Goal: Task Accomplishment & Management: Manage account settings

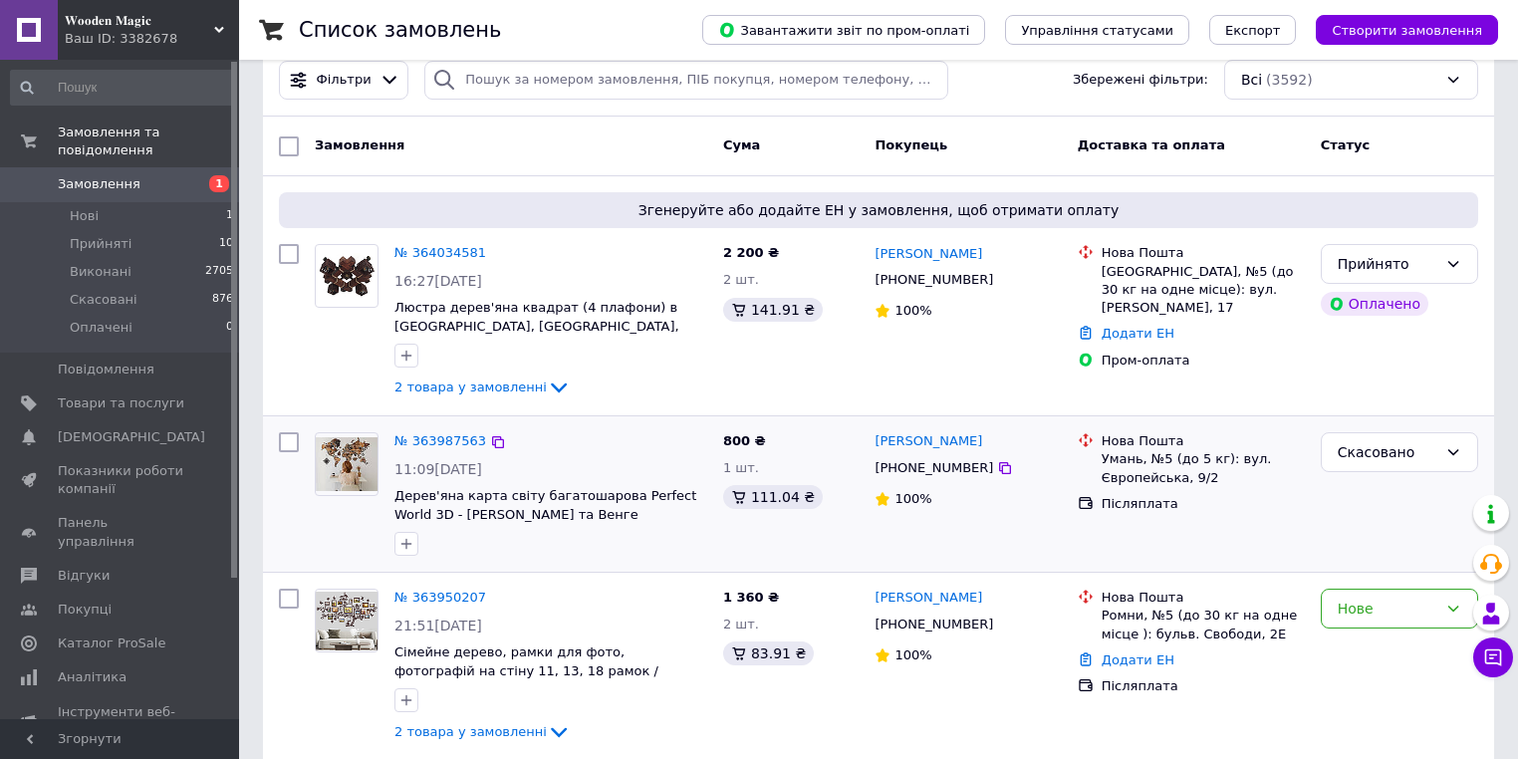
scroll to position [80, 0]
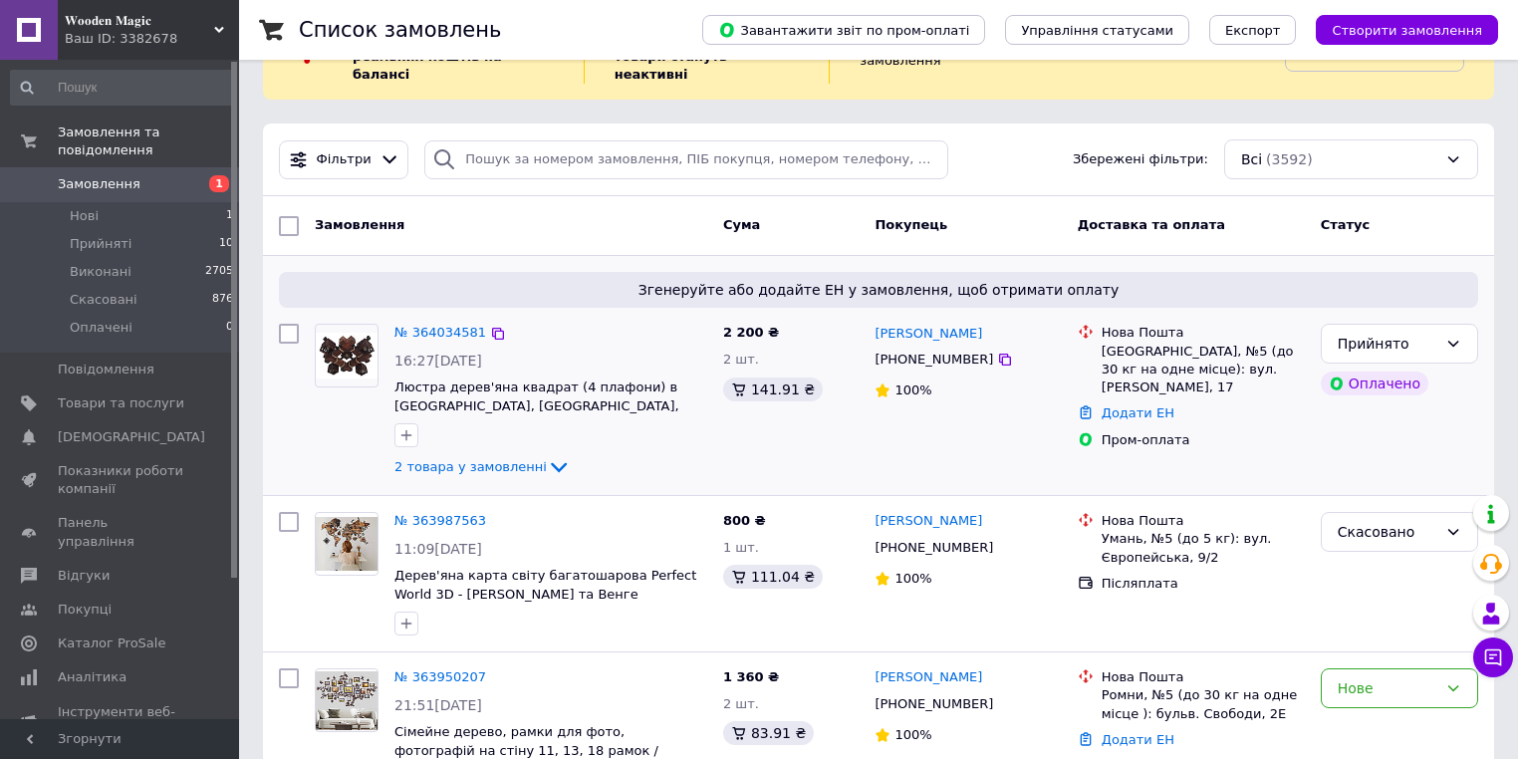
click at [677, 455] on div "2 товара у замовленні" at bounding box center [550, 467] width 313 height 24
click at [146, 462] on span "Показники роботи компанії" at bounding box center [121, 480] width 126 height 36
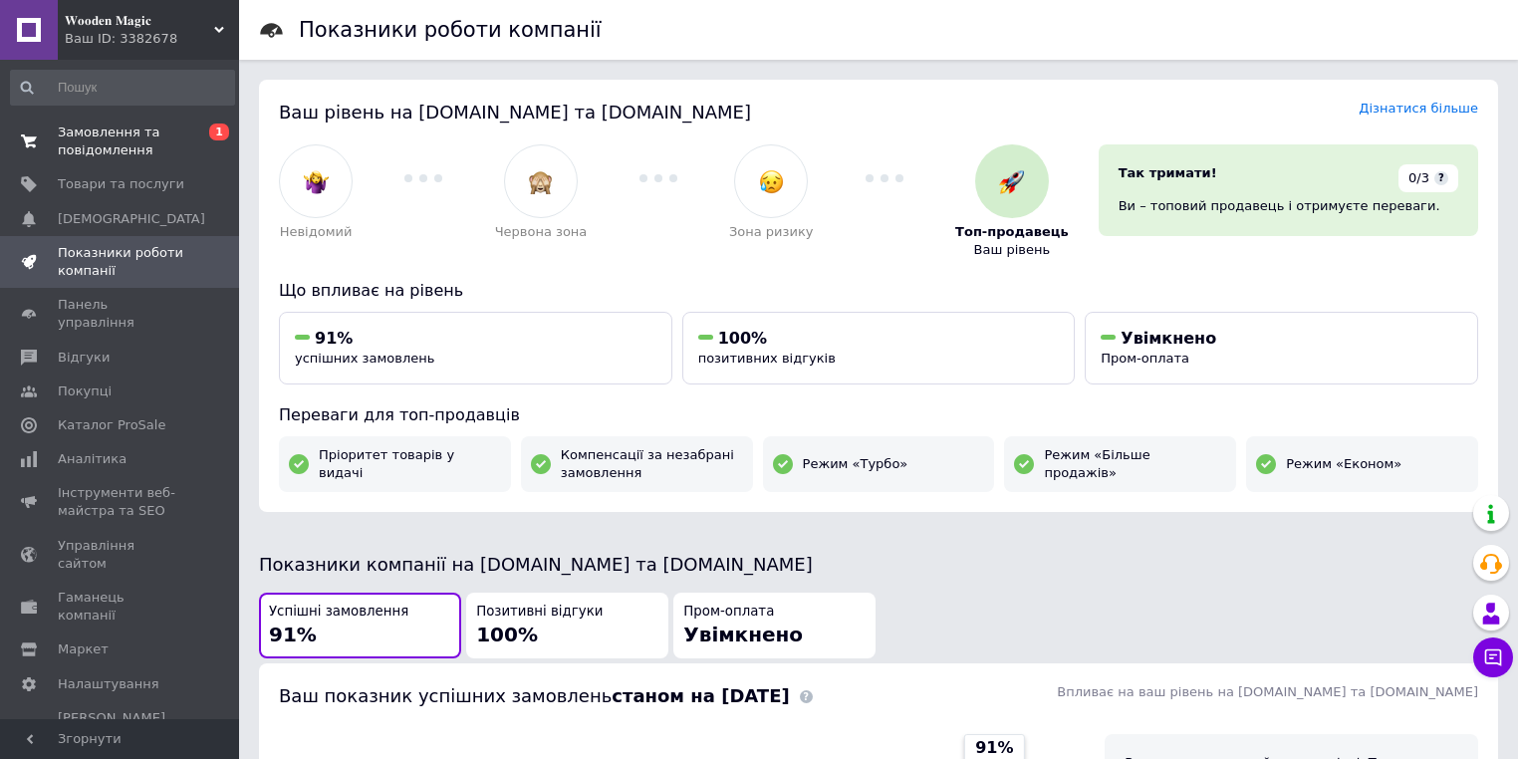
click at [144, 139] on span "Замовлення та повідомлення" at bounding box center [121, 141] width 126 height 36
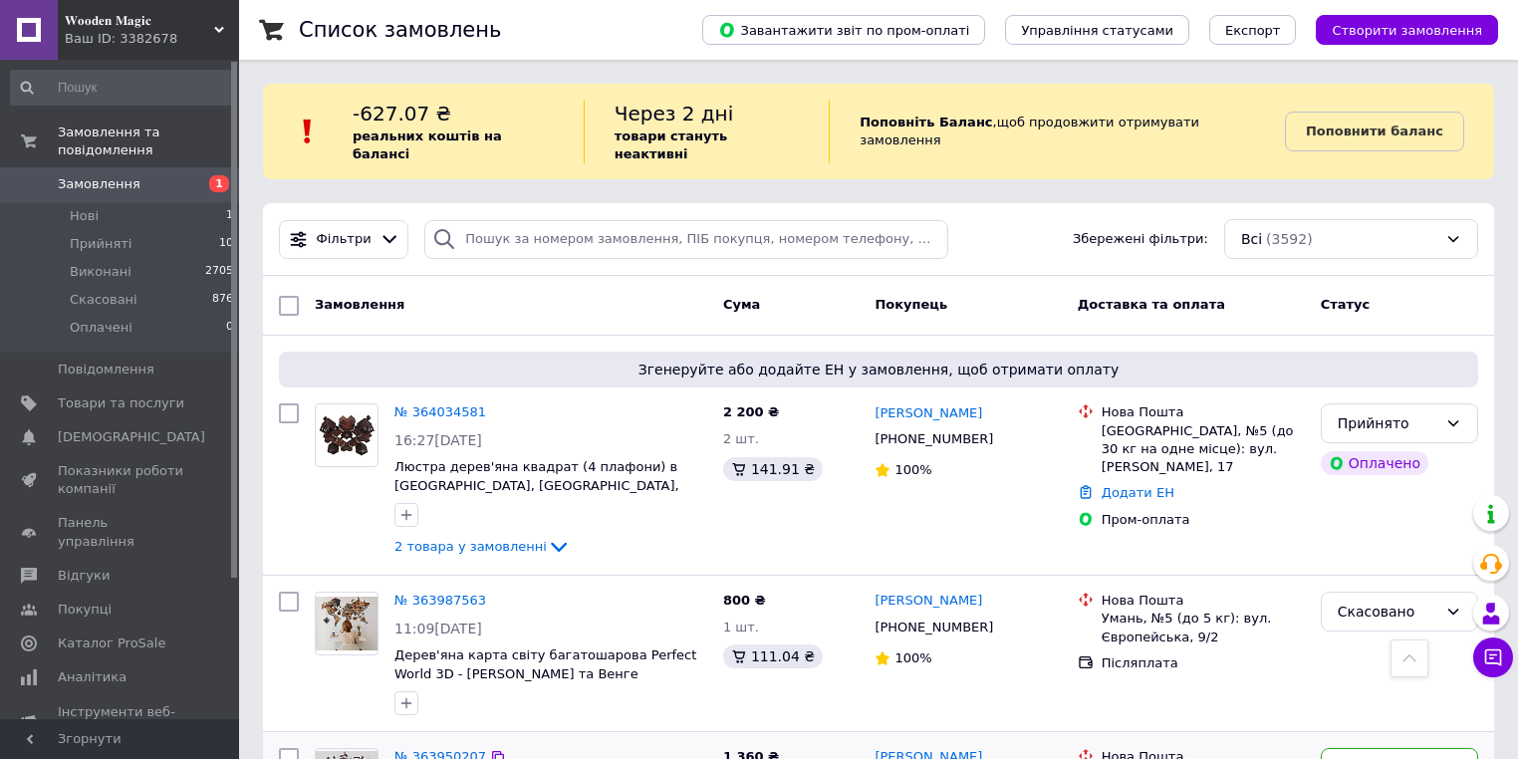
scroll to position [398, 0]
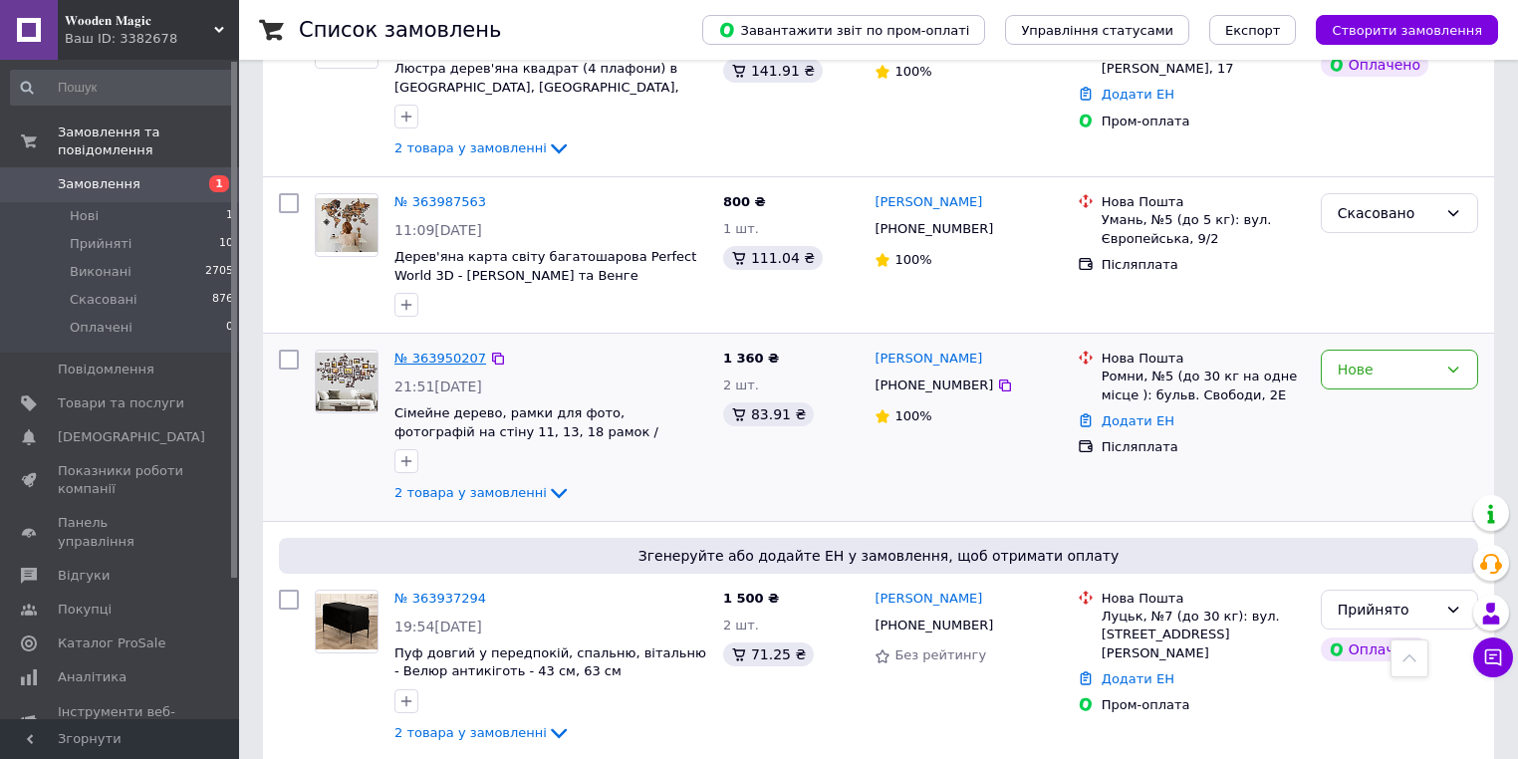
click at [442, 351] on link "№ 363950207" at bounding box center [440, 358] width 92 height 15
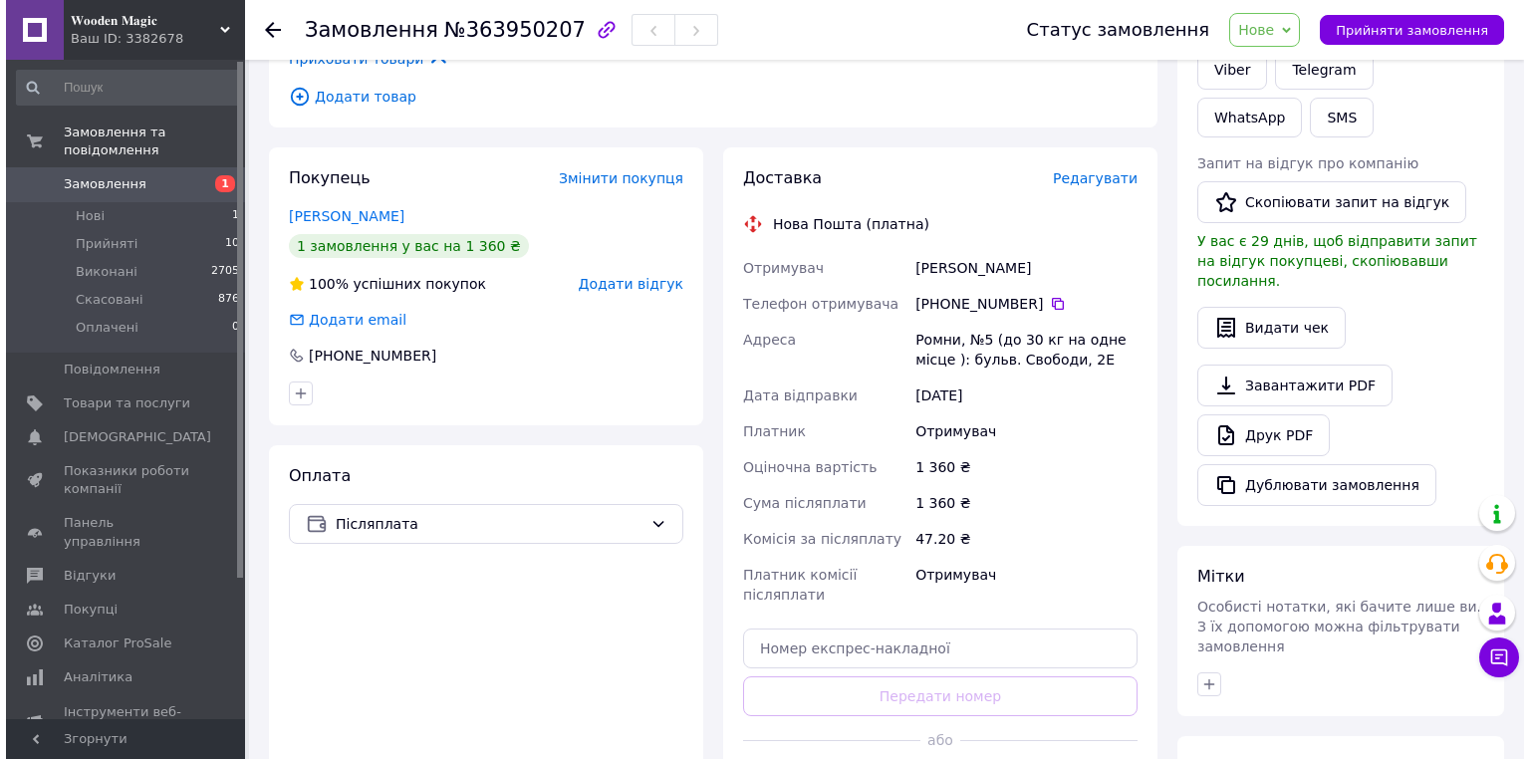
scroll to position [478, 0]
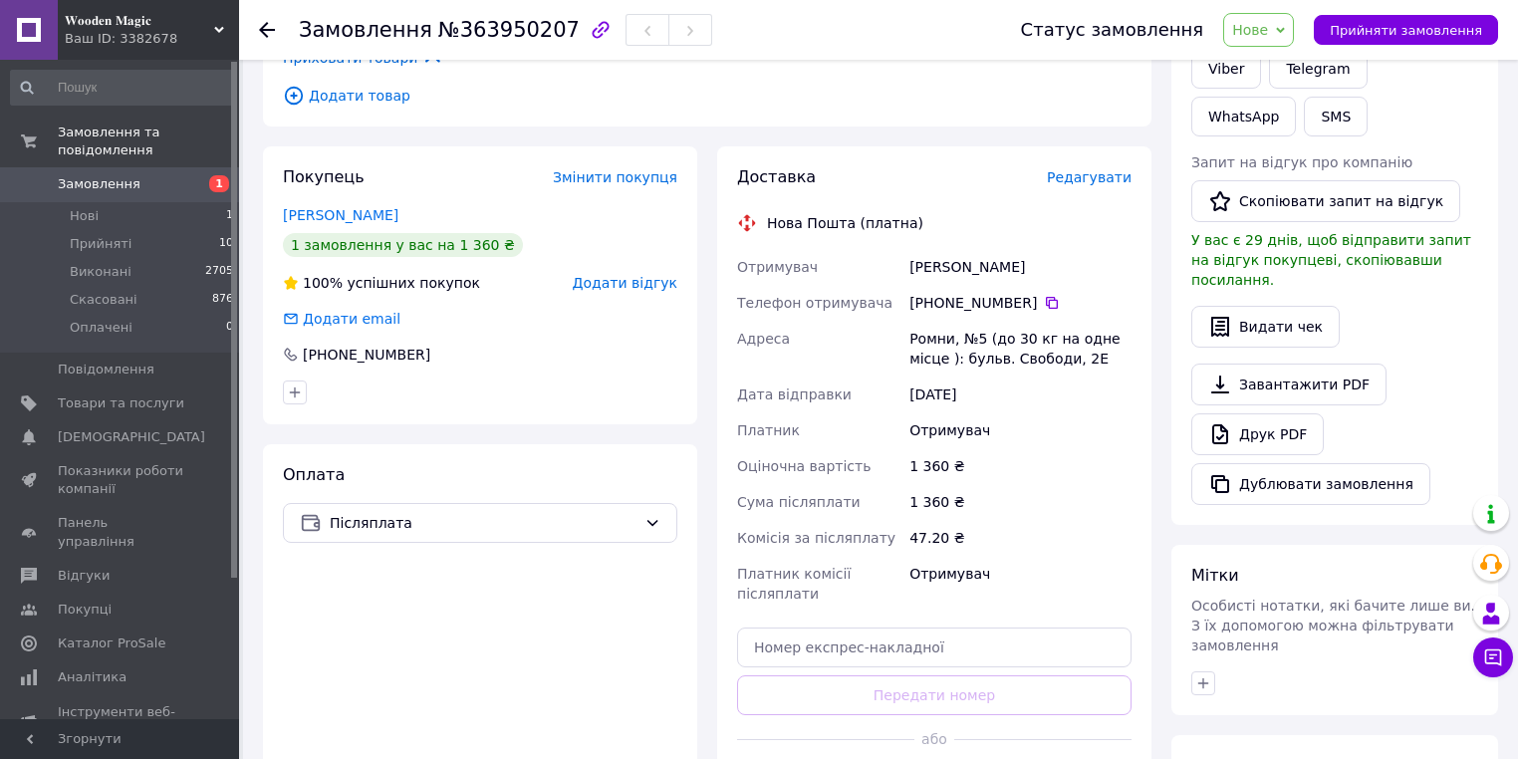
click at [1096, 169] on span "Редагувати" at bounding box center [1089, 177] width 85 height 16
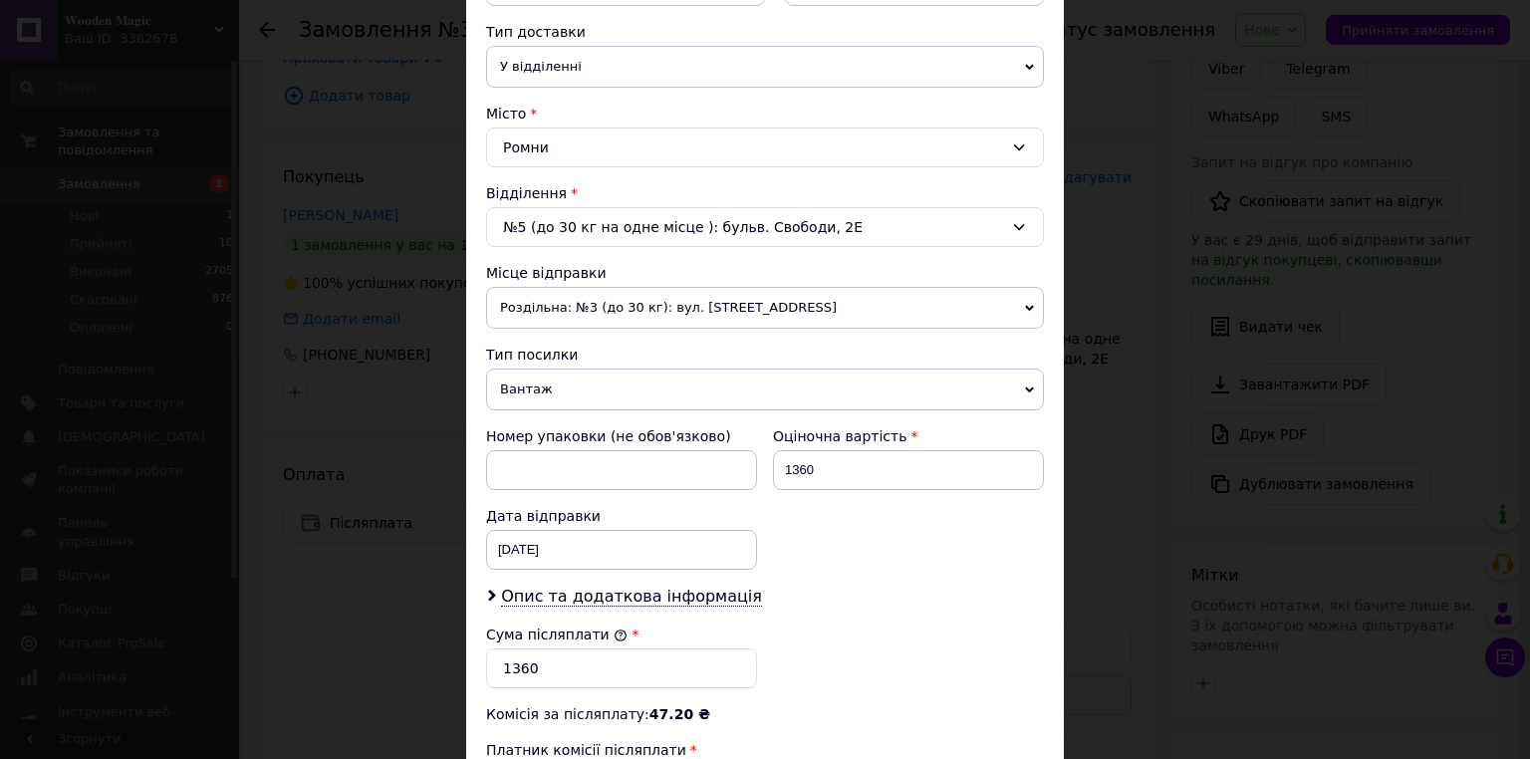
scroll to position [637, 0]
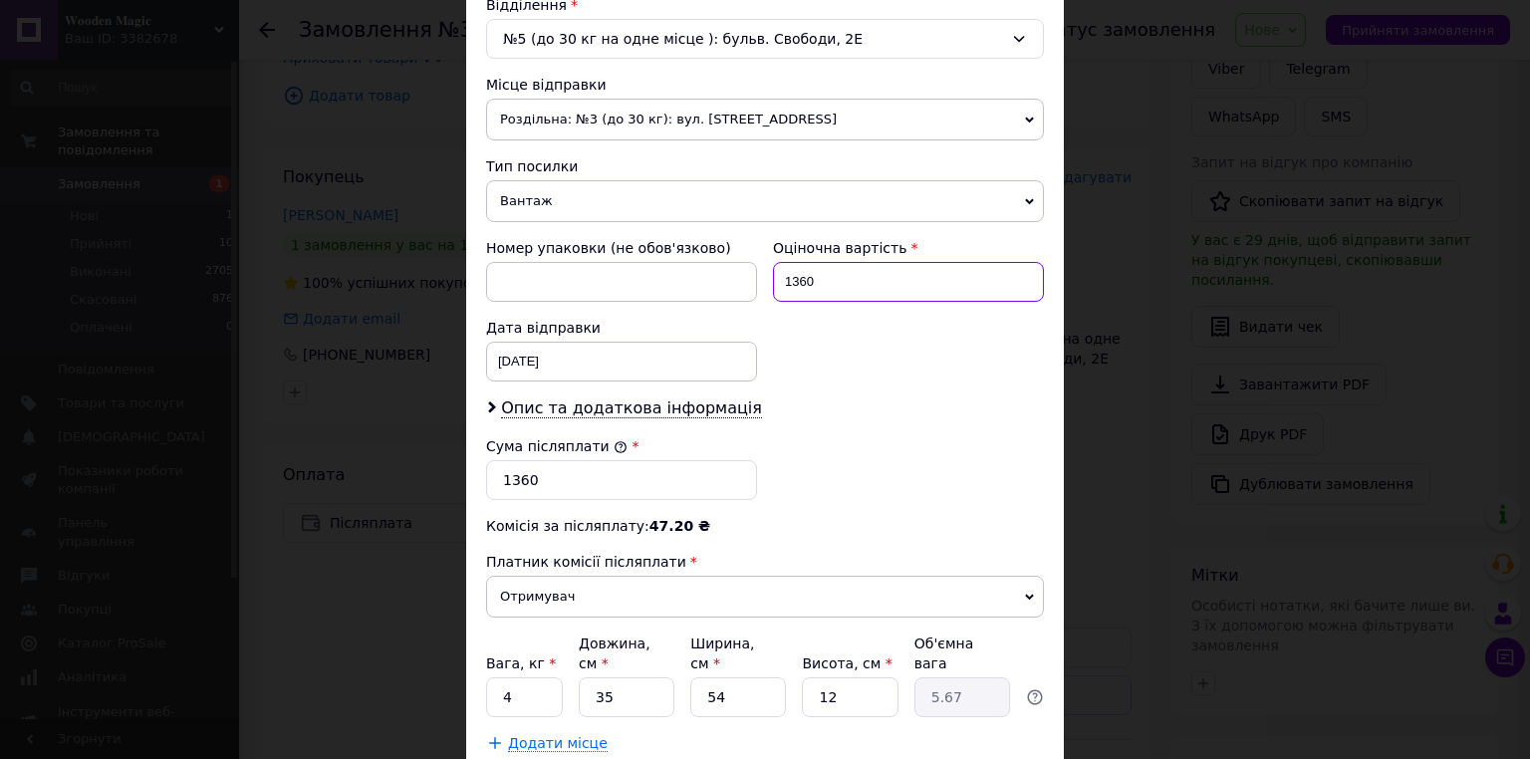
click at [789, 282] on input "1360" at bounding box center [908, 282] width 271 height 40
type input "1660"
click at [508, 474] on input "1360" at bounding box center [621, 480] width 271 height 40
type input "1460"
click at [850, 482] on div "Сума післяплати * 1460" at bounding box center [765, 468] width 574 height 80
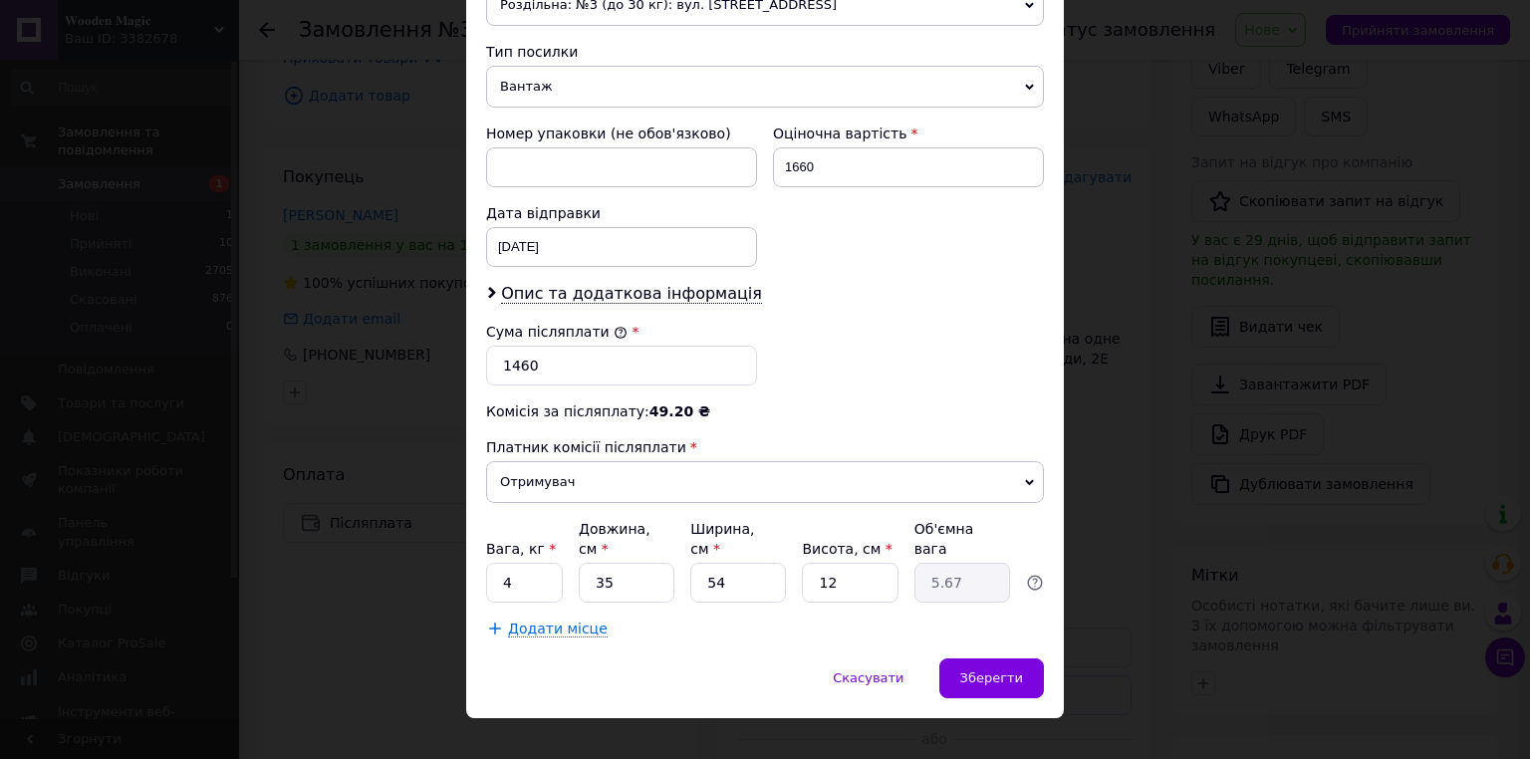
scroll to position [754, 0]
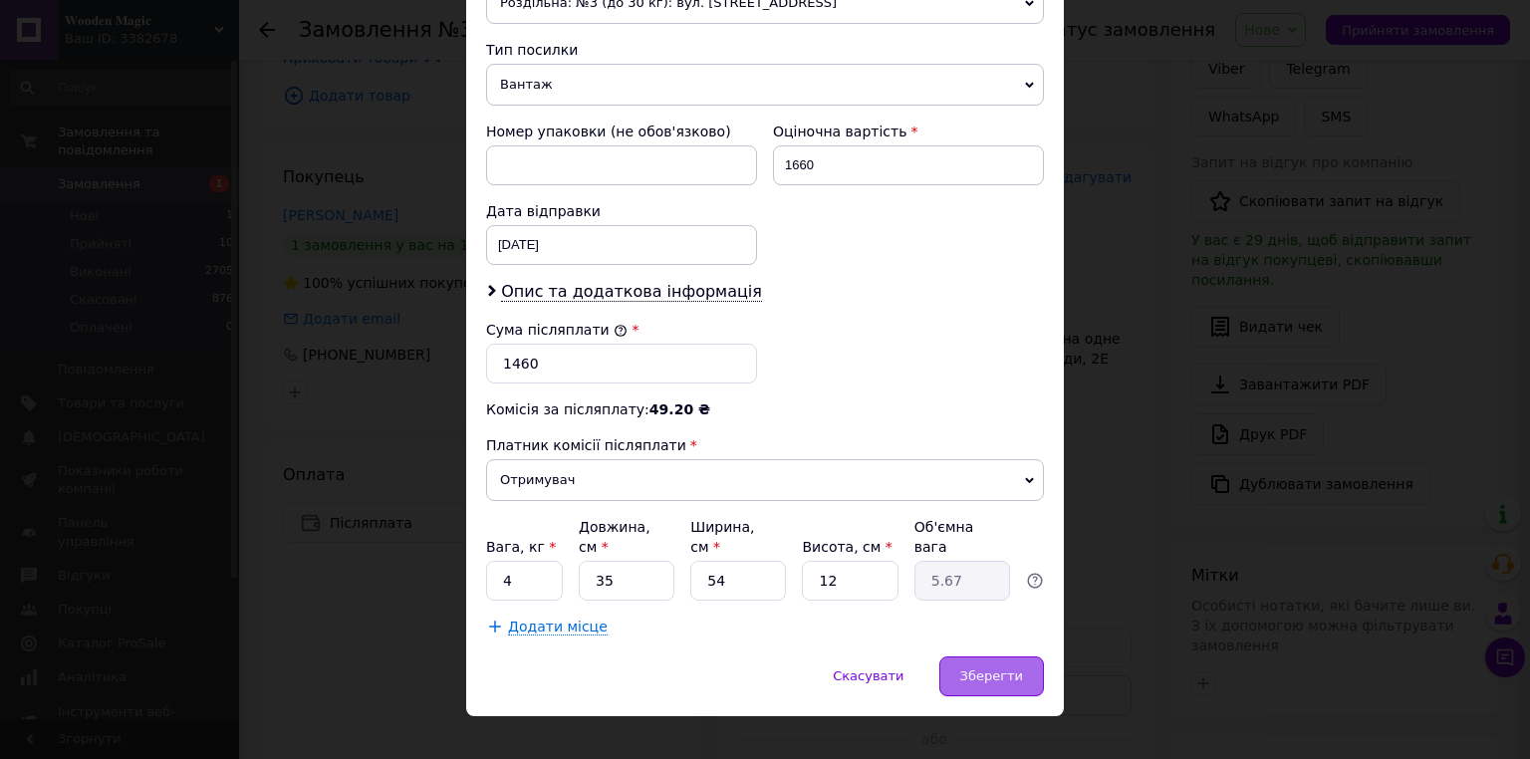
click at [1001, 656] on div "Зберегти" at bounding box center [991, 676] width 105 height 40
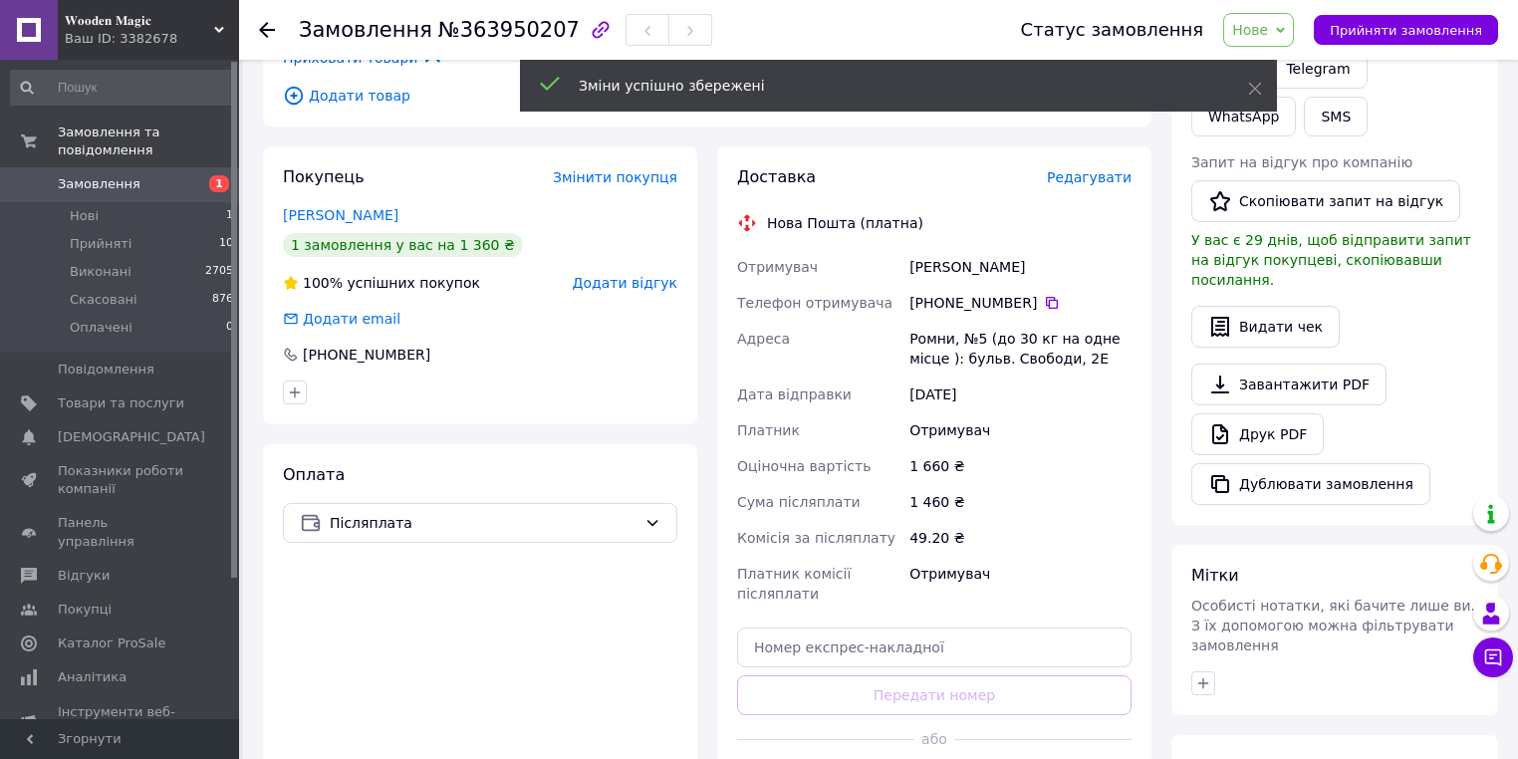
click at [1096, 169] on span "Редагувати" at bounding box center [1089, 177] width 85 height 16
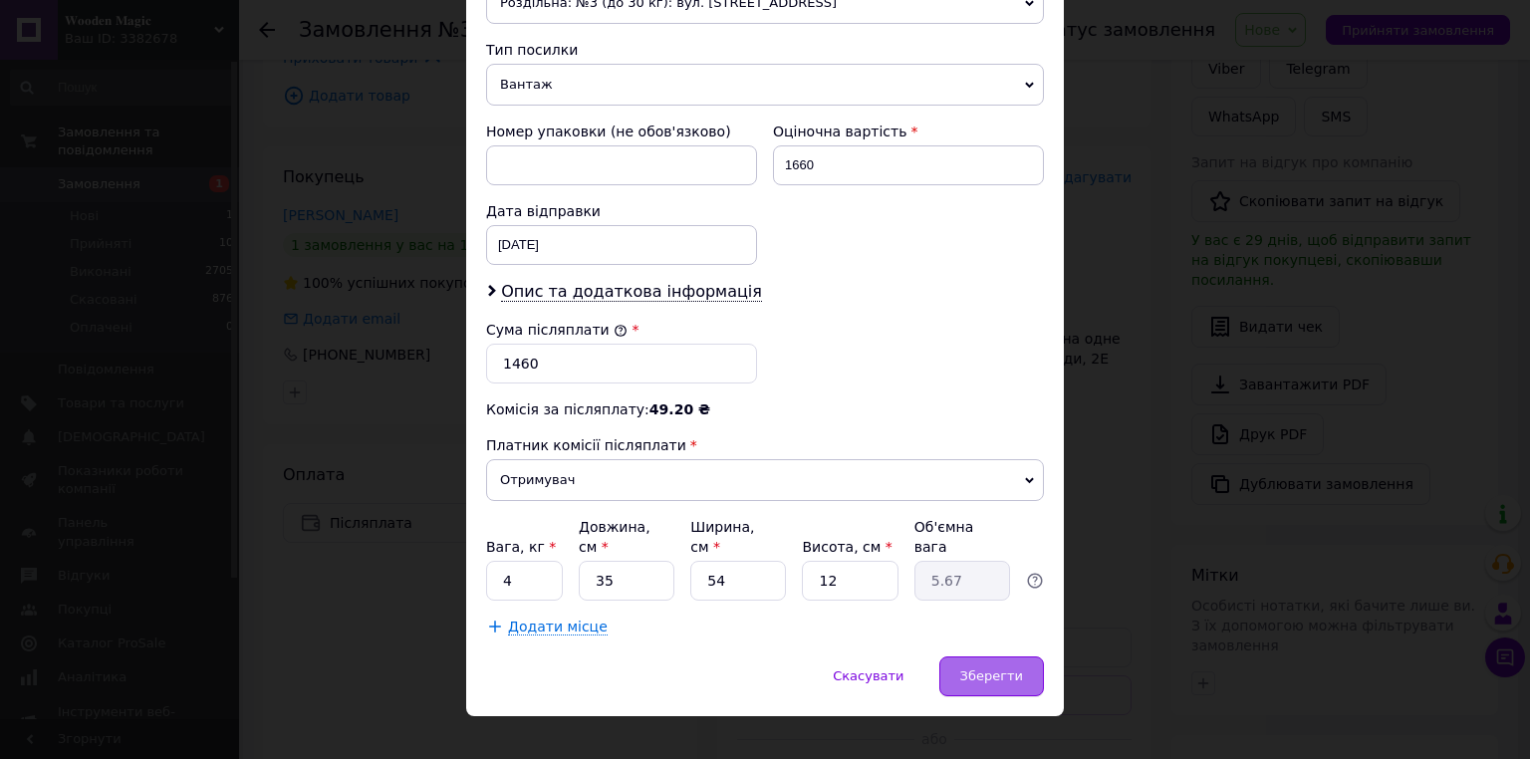
click at [983, 668] on span "Зберегти" at bounding box center [991, 675] width 63 height 15
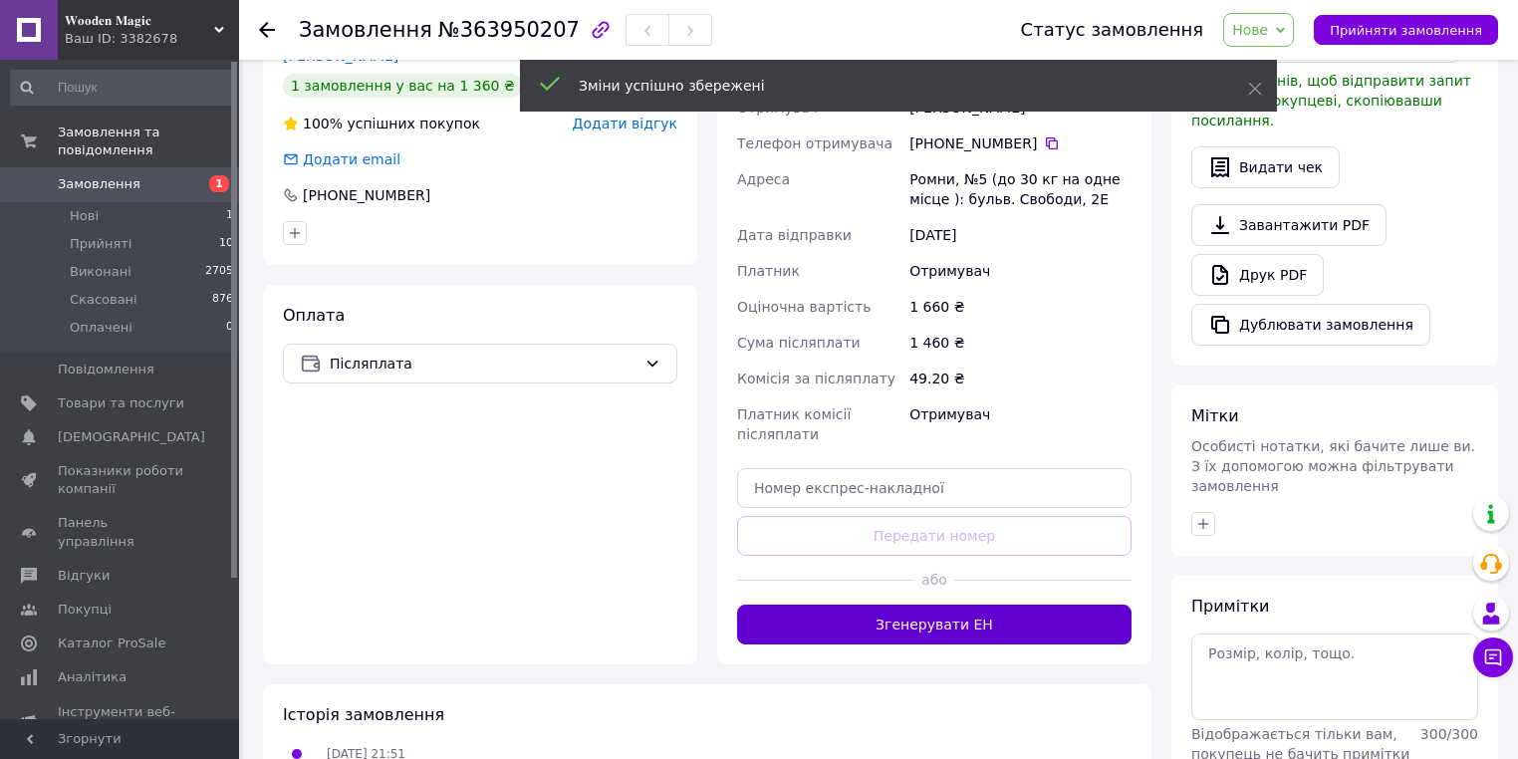
click at [961, 610] on button "Згенерувати ЕН" at bounding box center [934, 625] width 394 height 40
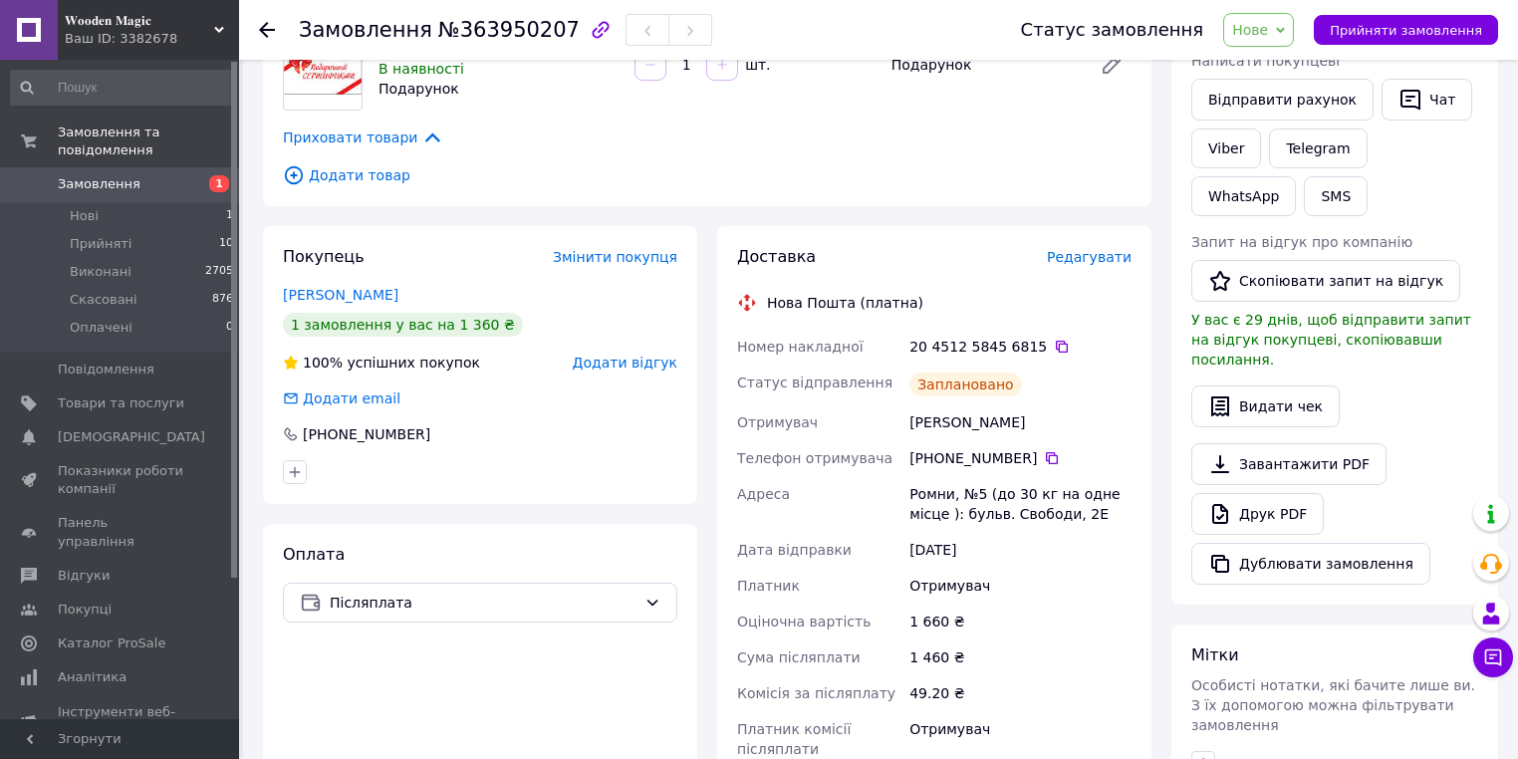
scroll to position [0, 0]
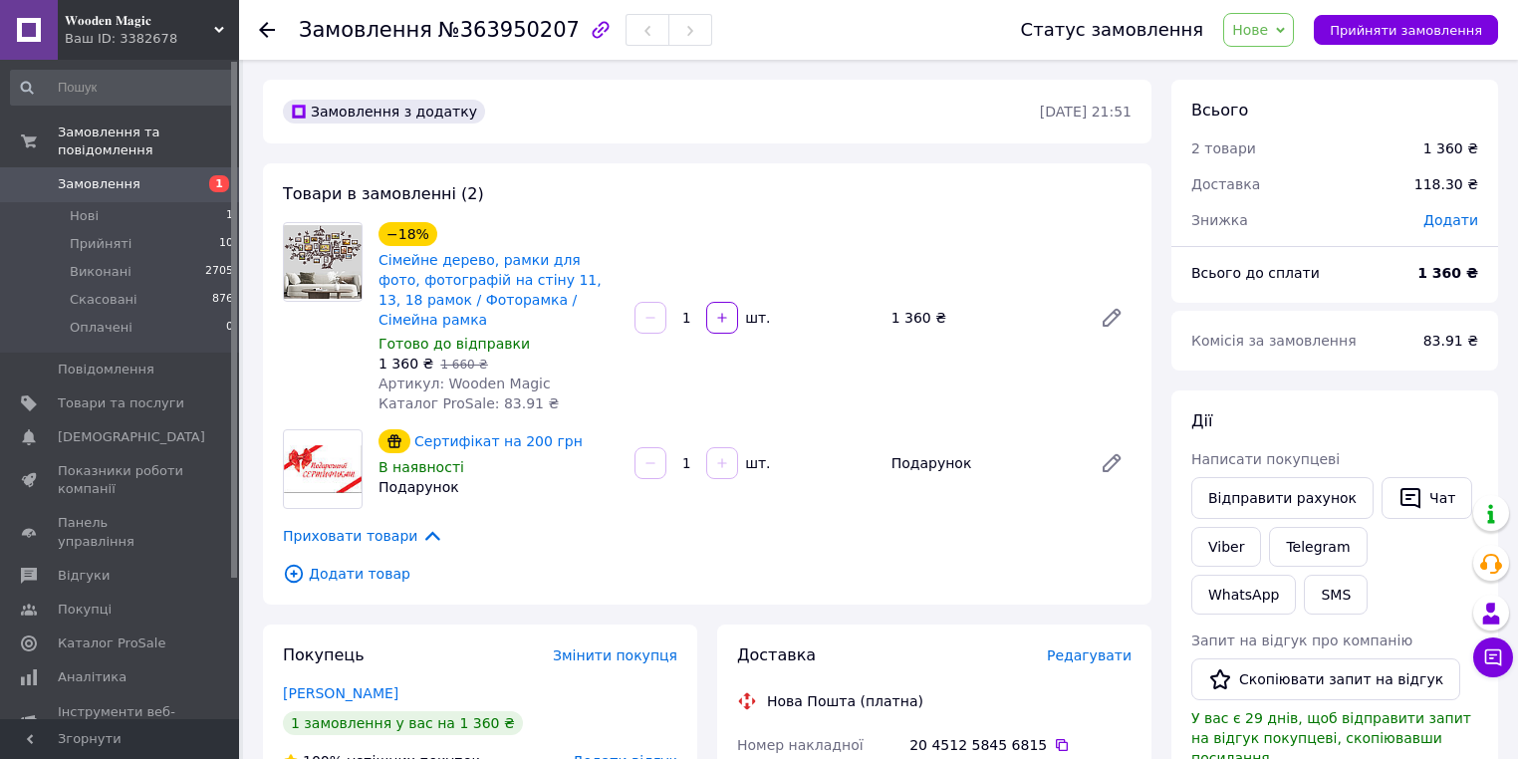
click at [266, 37] on div at bounding box center [267, 30] width 16 height 20
